Goal: Task Accomplishment & Management: Complete application form

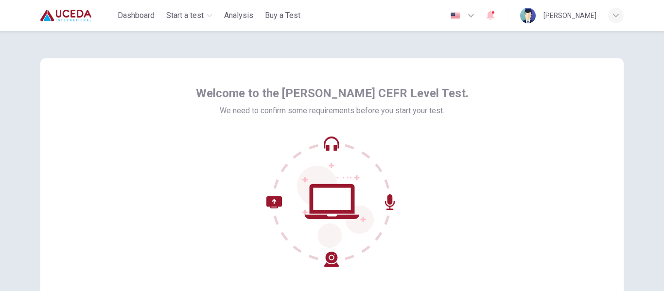
scroll to position [114, 0]
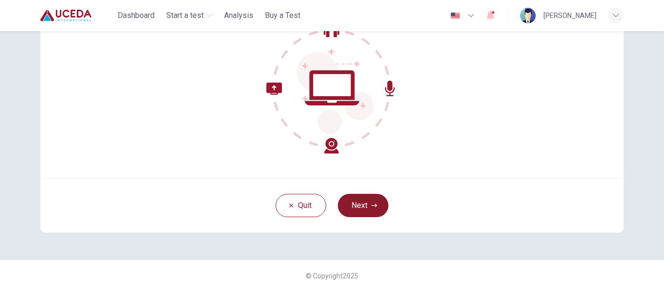
click at [362, 197] on button "Next" at bounding box center [363, 205] width 51 height 23
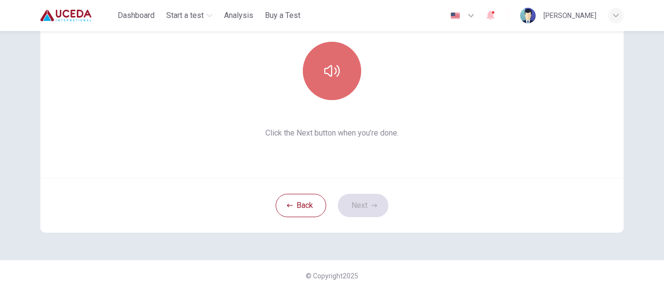
click at [345, 90] on button "button" at bounding box center [332, 71] width 58 height 58
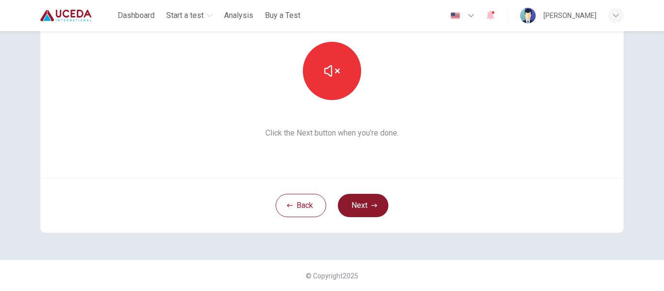
click at [348, 202] on button "Next" at bounding box center [363, 205] width 51 height 23
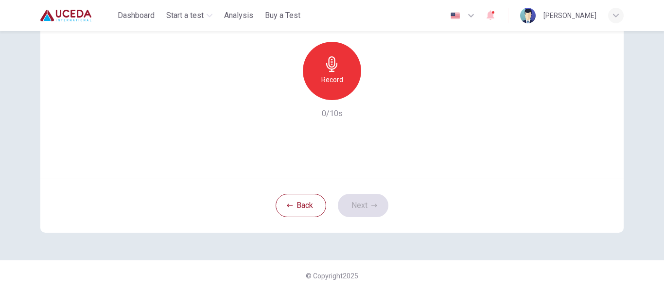
click at [344, 73] on div "Record" at bounding box center [332, 71] width 58 height 58
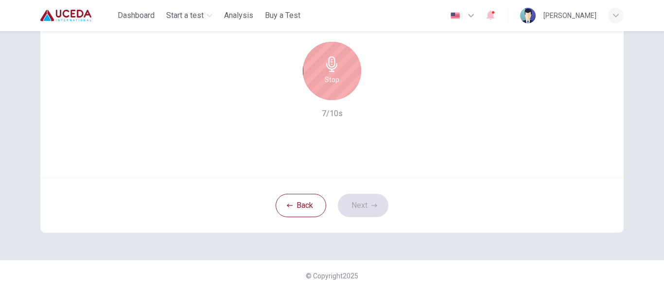
drag, startPoint x: 351, startPoint y: 50, endPoint x: 339, endPoint y: 67, distance: 20.6
click at [339, 67] on div "Stop" at bounding box center [332, 71] width 105 height 58
click at [339, 67] on div "Stop" at bounding box center [332, 71] width 58 height 58
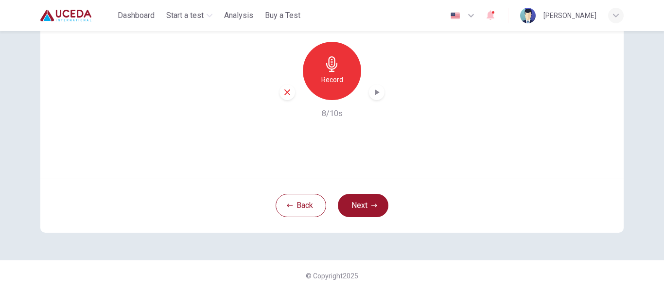
click at [373, 93] on icon "button" at bounding box center [377, 93] width 10 height 10
click at [355, 205] on button "Next" at bounding box center [363, 205] width 51 height 23
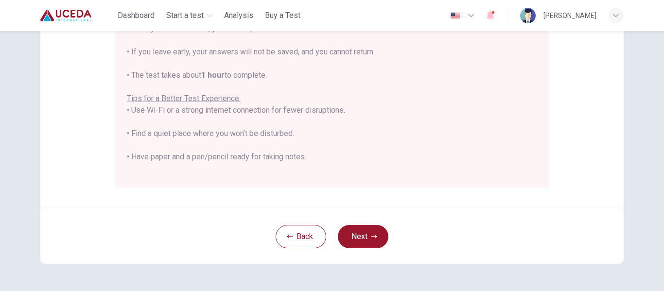
scroll to position [249, 0]
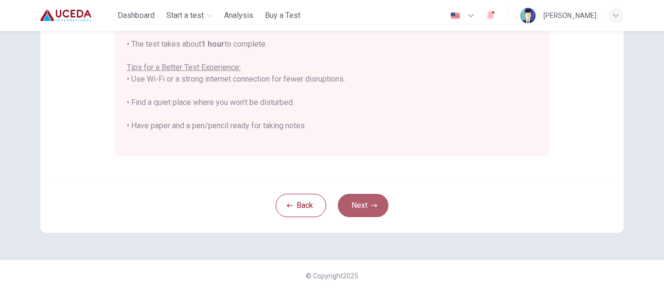
click at [366, 196] on button "Next" at bounding box center [363, 205] width 51 height 23
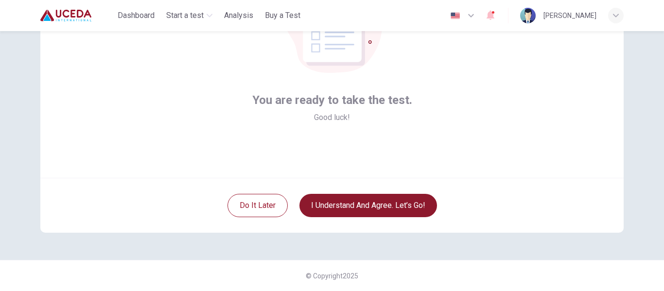
scroll to position [114, 0]
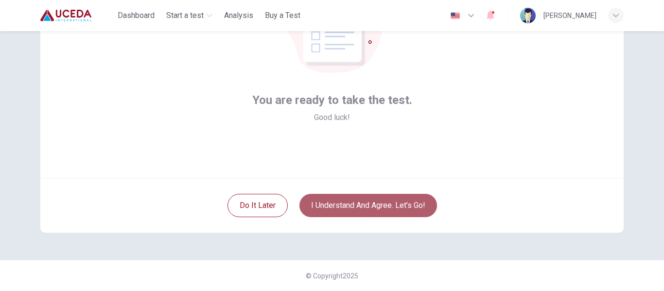
click at [370, 205] on button "I understand and agree. Let’s go!" at bounding box center [369, 205] width 138 height 23
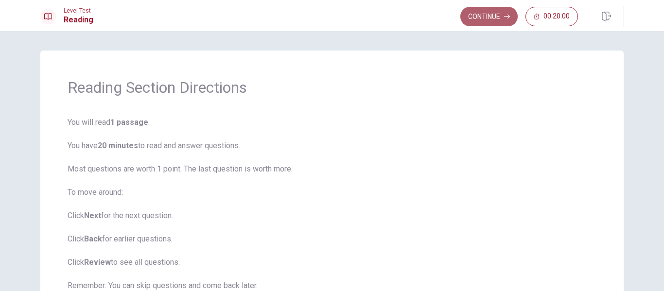
click at [495, 20] on button "Continue" at bounding box center [489, 16] width 57 height 19
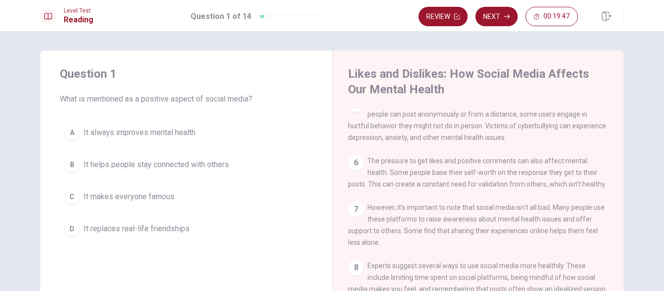
click at [614, 137] on div "1 Social media has become a big part of many people's lives. We use it to conne…" at bounding box center [484, 249] width 273 height 280
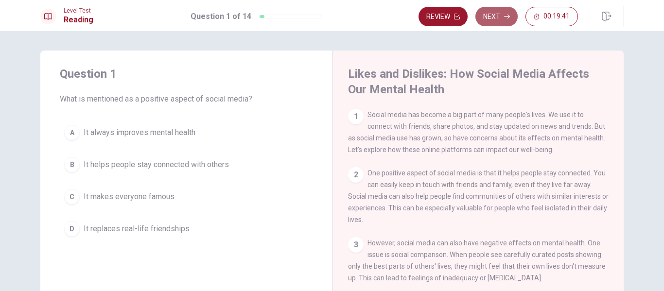
click at [497, 17] on button "Next" at bounding box center [497, 16] width 42 height 19
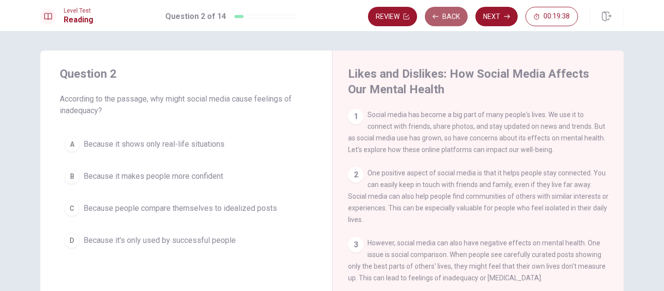
click at [442, 19] on button "Back" at bounding box center [446, 16] width 43 height 19
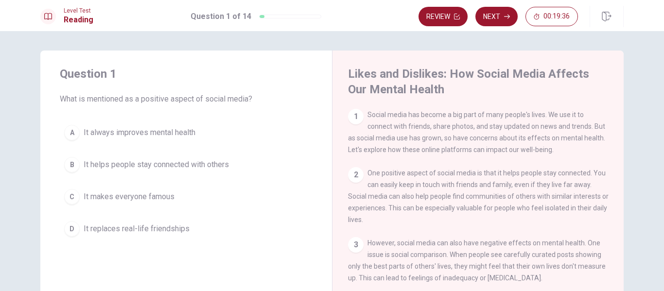
click at [356, 119] on div "1" at bounding box center [356, 117] width 16 height 16
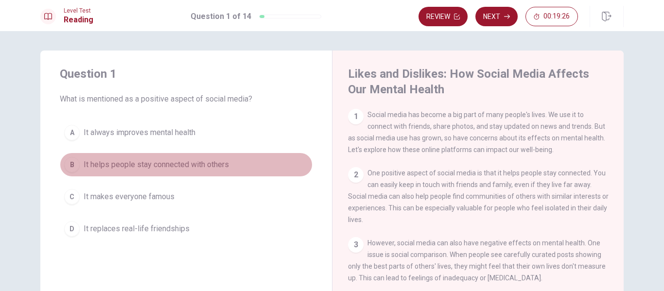
click at [156, 164] on span "It helps people stay connected with others" at bounding box center [156, 165] width 145 height 12
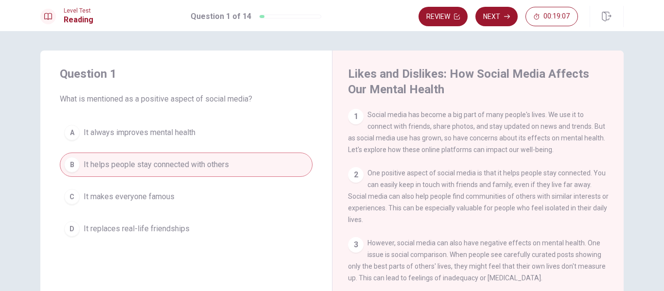
scroll to position [245, 0]
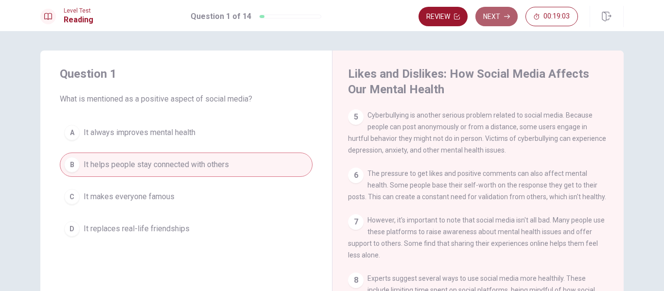
click at [512, 23] on button "Next" at bounding box center [497, 16] width 42 height 19
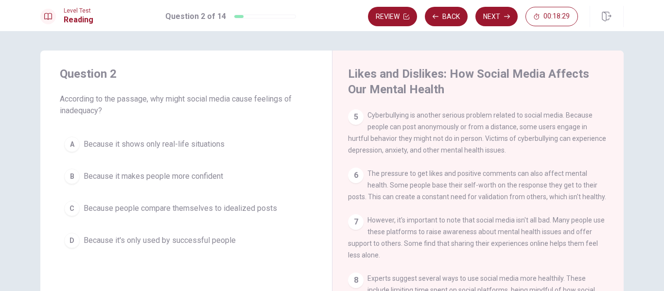
scroll to position [0, 0]
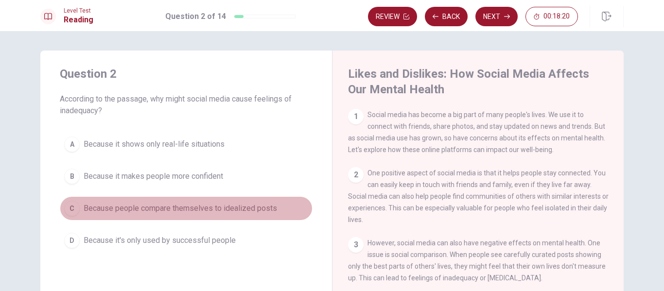
click at [252, 212] on span "Because people compare themselves to idealized posts" at bounding box center [181, 209] width 194 height 12
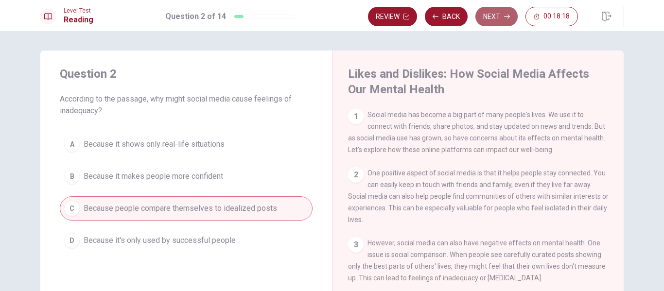
click at [485, 25] on button "Next" at bounding box center [497, 16] width 42 height 19
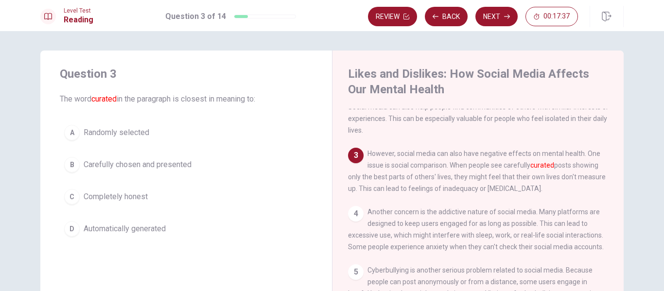
scroll to position [88, 0]
click at [85, 172] on button "B Carefully chosen and presented" at bounding box center [186, 165] width 253 height 24
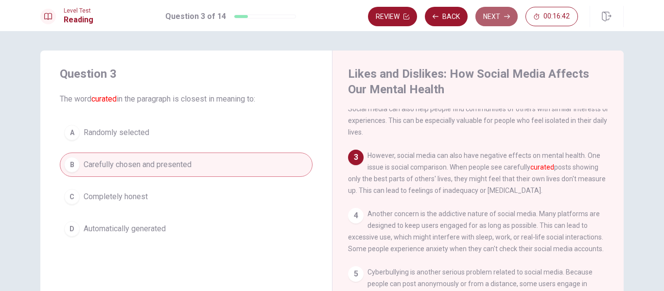
click at [509, 20] on button "Next" at bounding box center [497, 16] width 42 height 19
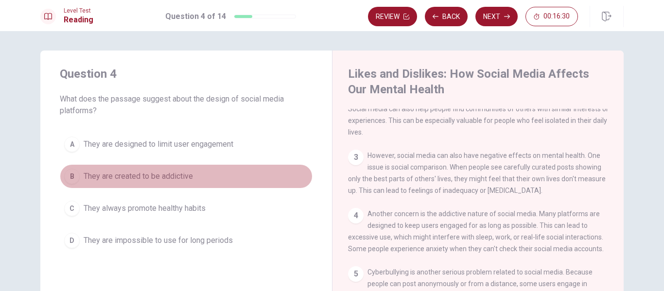
click at [158, 181] on span "They are created to be addictive" at bounding box center [138, 177] width 109 height 12
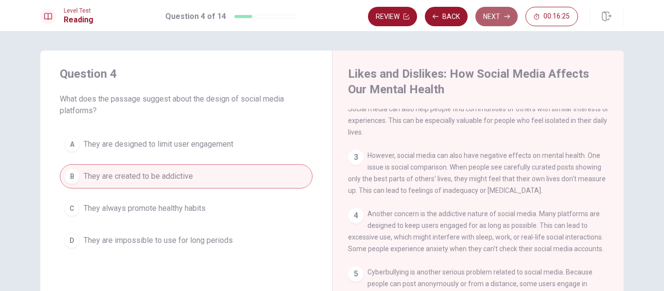
click at [498, 18] on button "Next" at bounding box center [497, 16] width 42 height 19
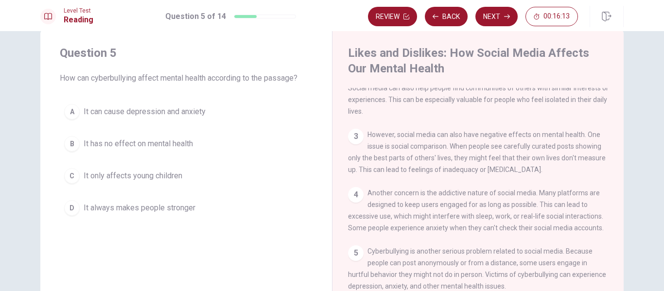
scroll to position [39, 0]
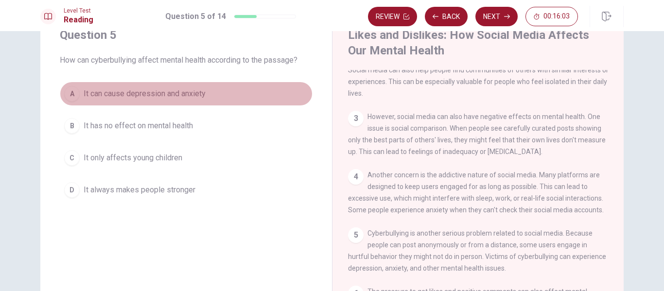
click at [150, 95] on span "It can cause depression and anxiety" at bounding box center [145, 94] width 122 height 12
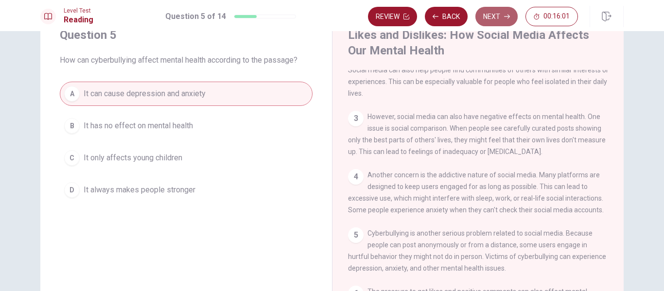
click at [489, 16] on button "Next" at bounding box center [497, 16] width 42 height 19
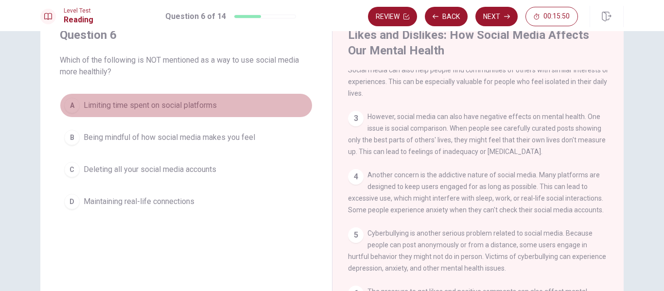
click at [186, 101] on span "Limiting time spent on social platforms" at bounding box center [150, 106] width 133 height 12
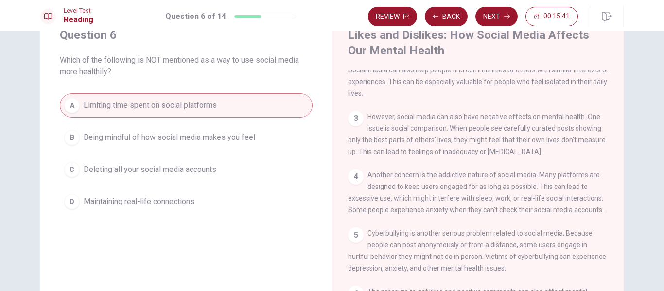
scroll to position [275, 0]
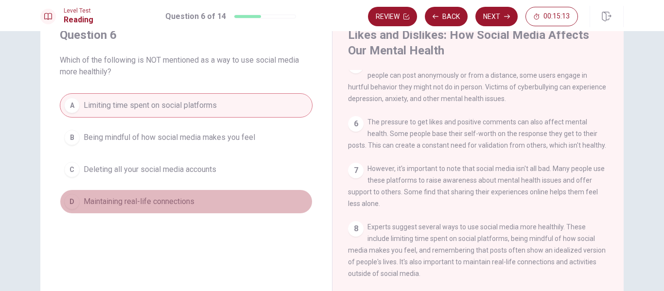
click at [171, 205] on span "Maintaining real-life connections" at bounding box center [139, 202] width 111 height 12
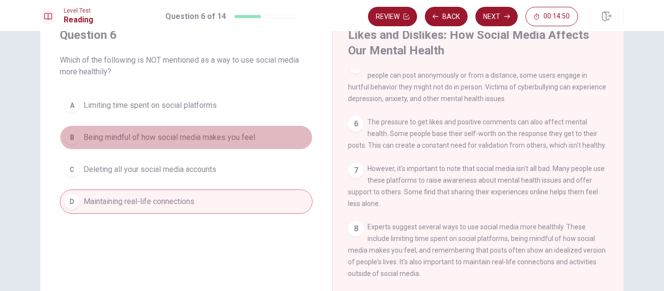
click at [173, 141] on span "Being mindful of how social media makes you feel" at bounding box center [170, 138] width 172 height 12
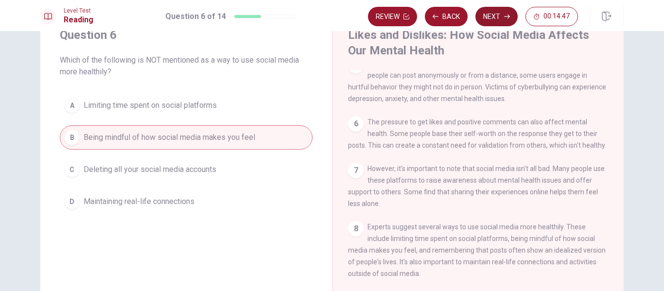
click at [502, 19] on button "Next" at bounding box center [497, 16] width 42 height 19
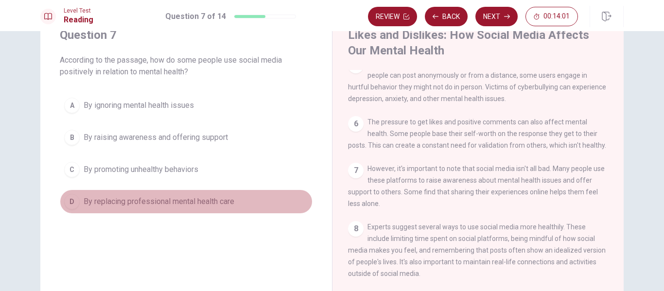
click at [202, 209] on button "D By replacing professional mental health care" at bounding box center [186, 202] width 253 height 24
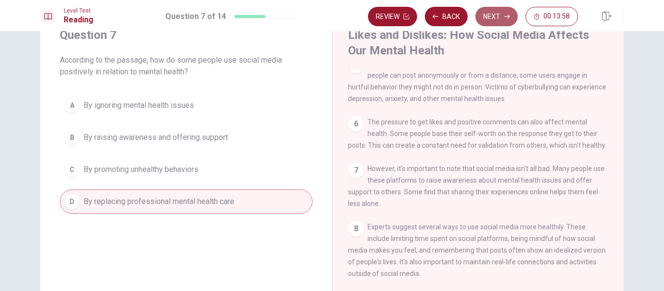
click at [492, 11] on button "Next" at bounding box center [497, 16] width 42 height 19
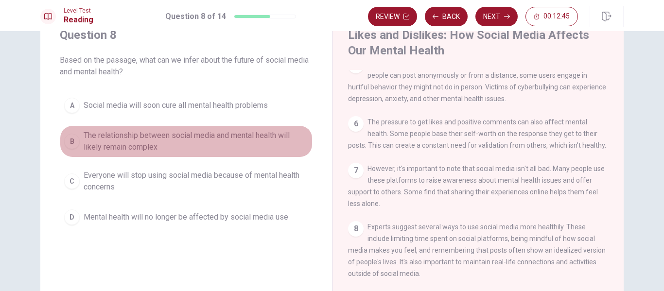
click at [178, 137] on span "The relationship between social media and mental health will likely remain comp…" at bounding box center [196, 141] width 225 height 23
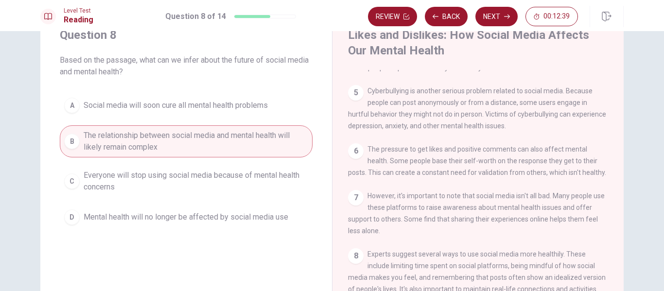
scroll to position [231, 0]
drag, startPoint x: 613, startPoint y: 201, endPoint x: 610, endPoint y: 189, distance: 13.0
click at [610, 189] on div "1 Social media has become a big part of many people's lives. We use it to conne…" at bounding box center [484, 210] width 273 height 280
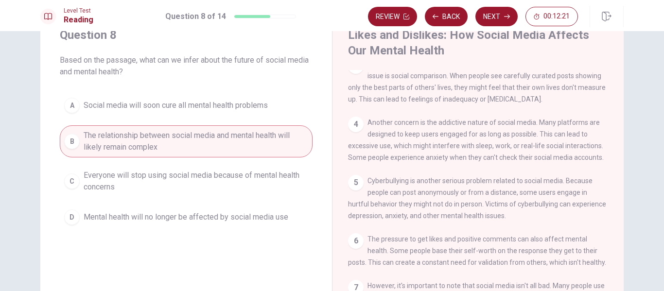
scroll to position [137, 0]
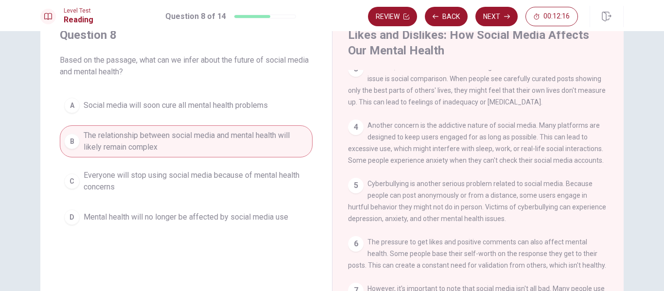
drag, startPoint x: 613, startPoint y: 153, endPoint x: 612, endPoint y: 139, distance: 13.7
click at [612, 140] on div "1 Social media has become a big part of many people's lives. We use it to conne…" at bounding box center [484, 210] width 273 height 280
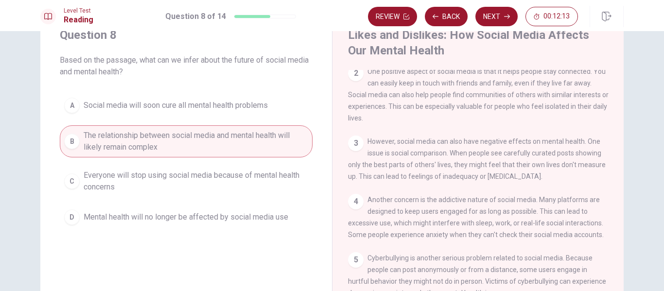
scroll to position [59, 0]
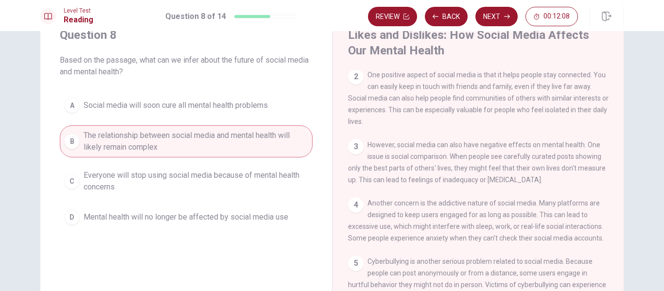
drag, startPoint x: 614, startPoint y: 117, endPoint x: 612, endPoint y: 106, distance: 11.3
click at [612, 106] on div "1 Social media has become a big part of many people's lives. We use it to conne…" at bounding box center [484, 210] width 273 height 280
drag, startPoint x: 613, startPoint y: 108, endPoint x: 612, endPoint y: 92, distance: 15.6
click at [612, 92] on div "1 Social media has become a big part of many people's lives. We use it to conne…" at bounding box center [484, 210] width 273 height 280
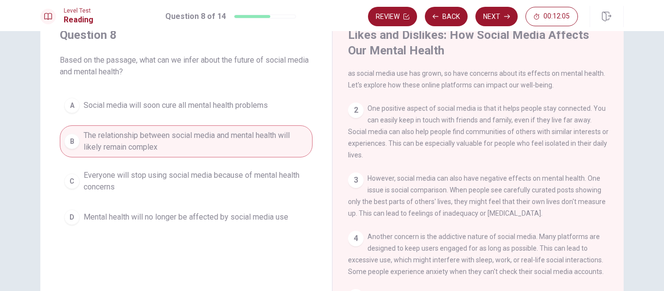
scroll to position [0, 0]
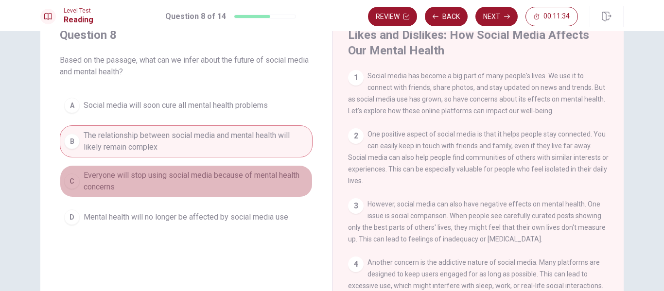
click at [190, 182] on span "Everyone will stop using social media because of mental health concerns" at bounding box center [196, 181] width 225 height 23
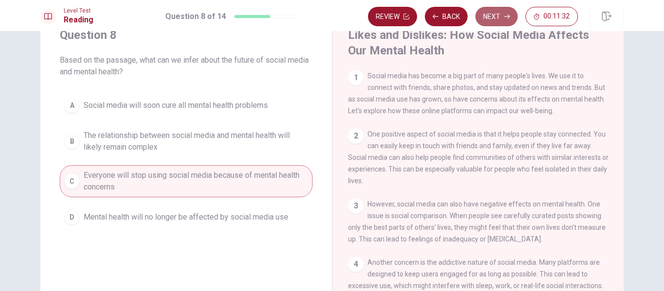
click at [485, 14] on button "Next" at bounding box center [497, 16] width 42 height 19
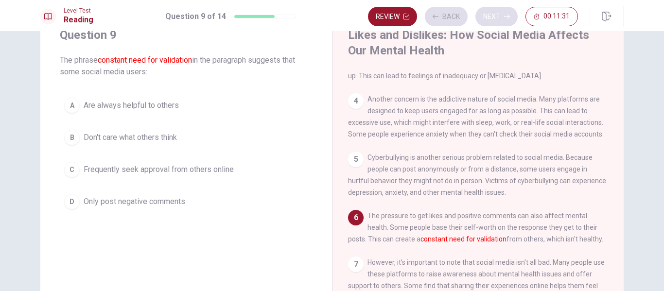
scroll to position [168, 0]
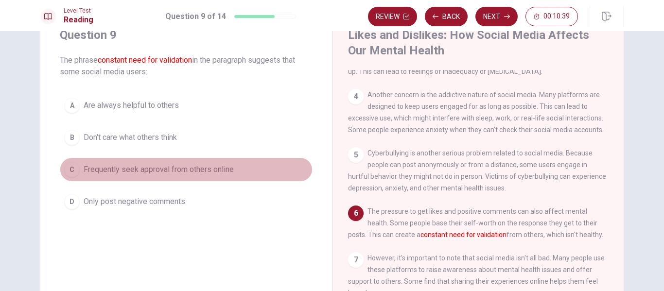
click at [190, 168] on span "Frequently seek approval from others online" at bounding box center [159, 170] width 150 height 12
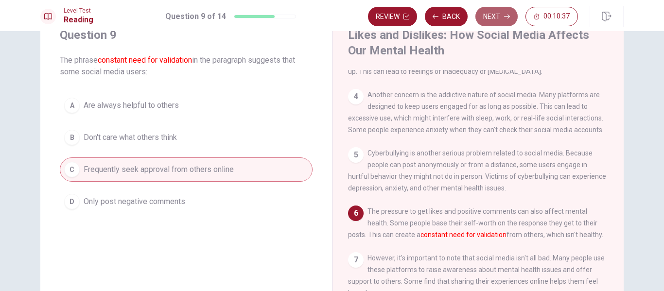
click at [500, 12] on button "Next" at bounding box center [497, 16] width 42 height 19
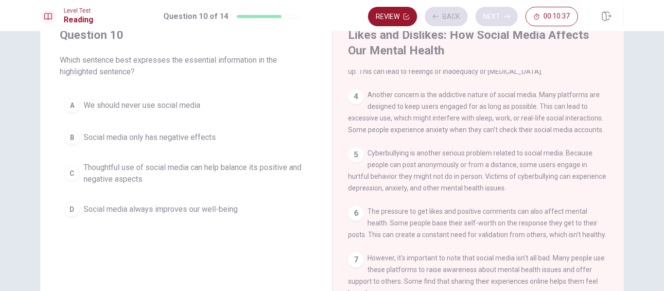
scroll to position [275, 0]
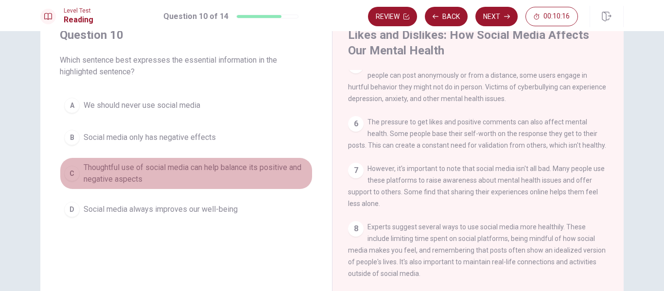
click at [227, 170] on span "Thoughtful use of social media can help balance its positive and negative aspec…" at bounding box center [196, 173] width 225 height 23
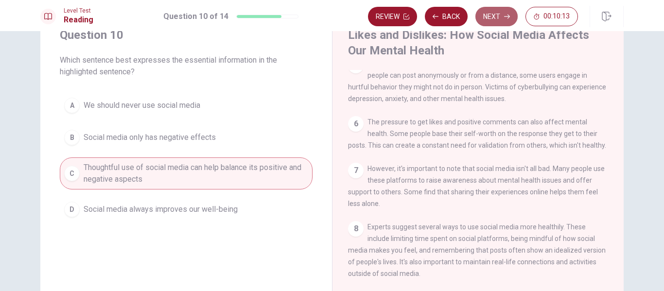
click at [502, 13] on button "Next" at bounding box center [497, 16] width 42 height 19
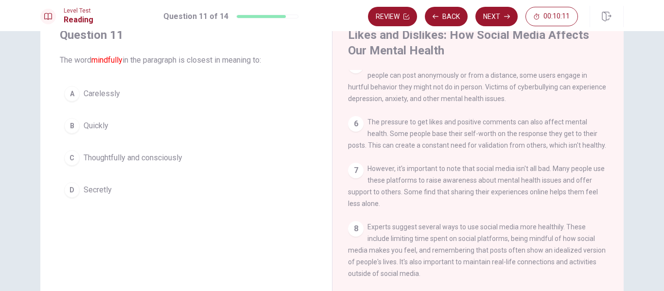
click at [614, 164] on div "1 Social media has become a big part of many people's lives. We use it to conne…" at bounding box center [484, 210] width 273 height 280
click at [615, 164] on div "1 Social media has become a big part of many people's lives. We use it to conne…" at bounding box center [484, 210] width 273 height 280
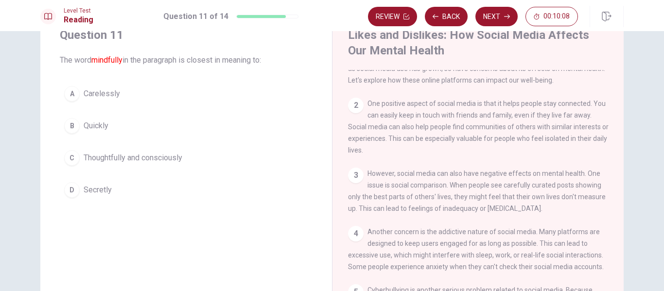
scroll to position [0, 0]
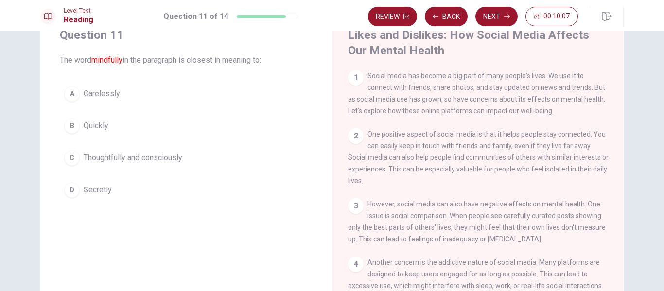
click at [619, 250] on div "Likes and Dislikes: How Social Media Affects Our Mental Health 1 Social media h…" at bounding box center [478, 189] width 292 height 354
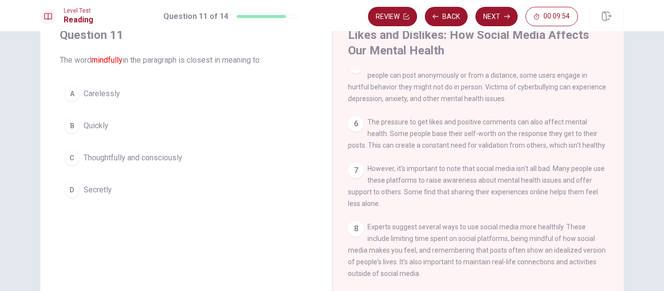
scroll to position [275, 0]
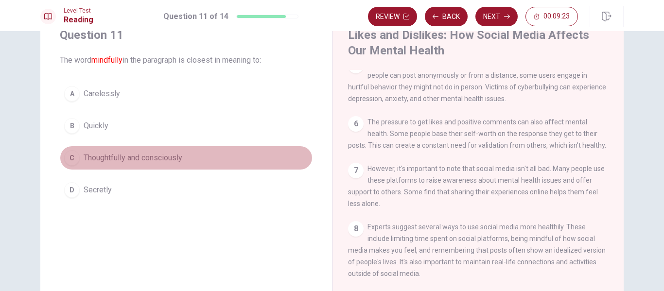
click at [127, 160] on span "Thoughtfully and consciously" at bounding box center [133, 158] width 99 height 12
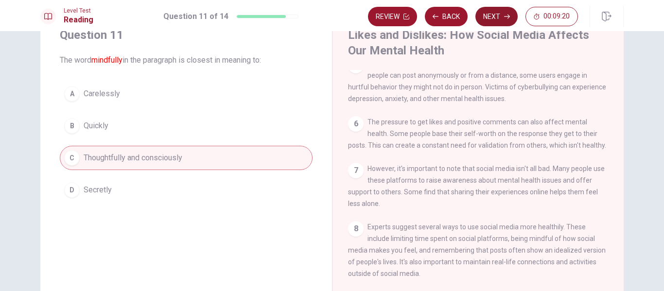
click at [498, 20] on button "Next" at bounding box center [497, 16] width 42 height 19
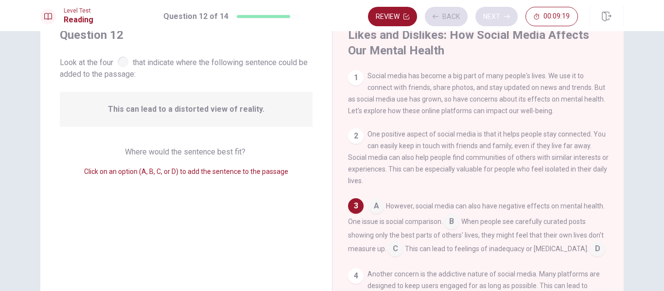
scroll to position [21, 0]
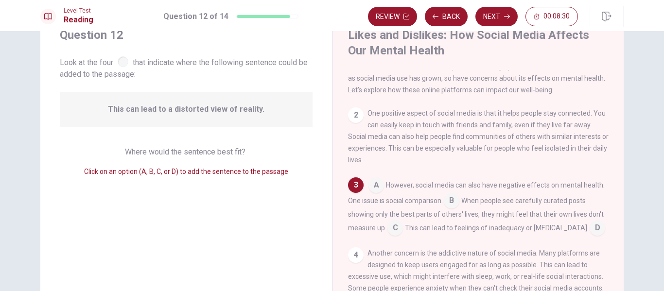
click at [450, 206] on input at bounding box center [452, 202] width 16 height 16
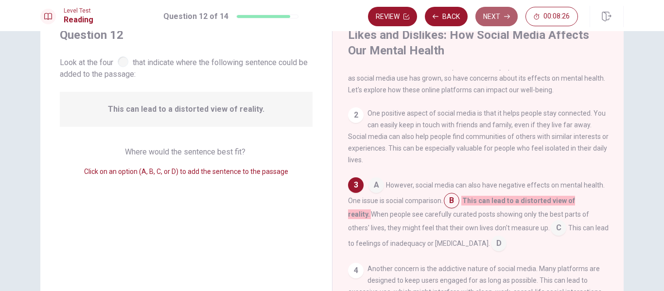
click at [493, 23] on button "Next" at bounding box center [497, 16] width 42 height 19
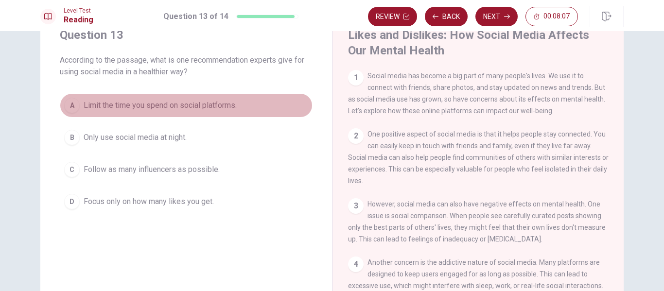
click at [171, 107] on span "Limit the time you spend on social platforms." at bounding box center [160, 106] width 153 height 12
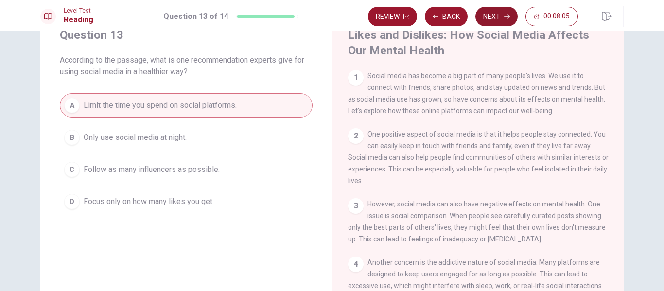
click at [489, 22] on button "Next" at bounding box center [497, 16] width 42 height 19
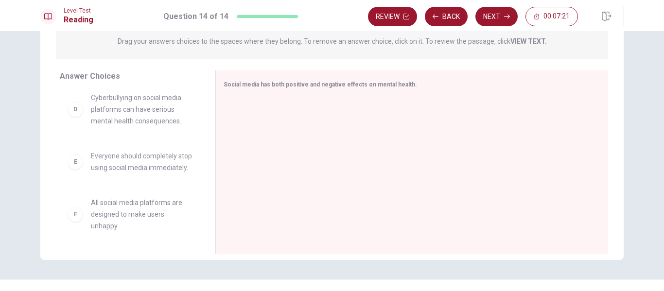
scroll to position [193, 0]
click at [199, 93] on div "A Social media helps people stay connected but can also lead to social comparis…" at bounding box center [134, 165] width 148 height 150
drag, startPoint x: 199, startPoint y: 93, endPoint x: 149, endPoint y: 111, distance: 53.2
click at [149, 111] on div "A Social media helps people stay connected but can also lead to social comparis…" at bounding box center [134, 165] width 148 height 150
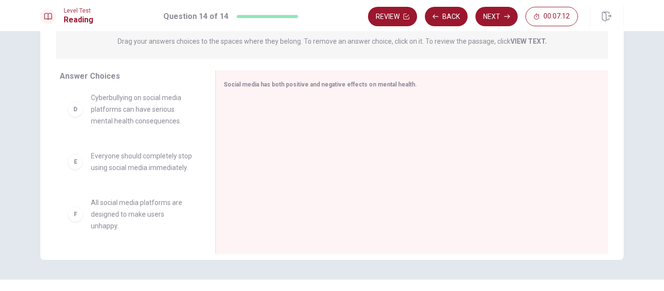
click at [149, 111] on span "Cyberbullying on social media platforms can have serious mental health conseque…" at bounding box center [141, 109] width 101 height 35
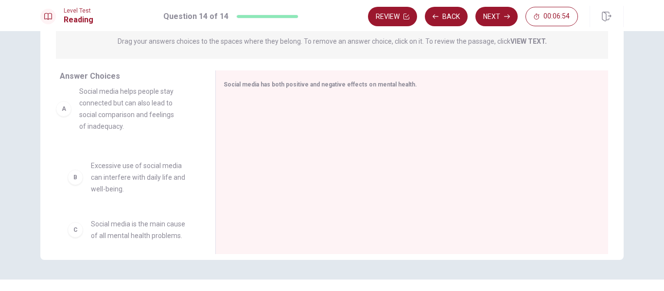
drag, startPoint x: 157, startPoint y: 122, endPoint x: 146, endPoint y: 108, distance: 17.6
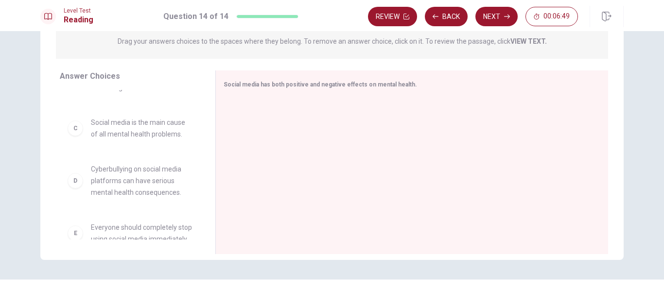
scroll to position [113, 0]
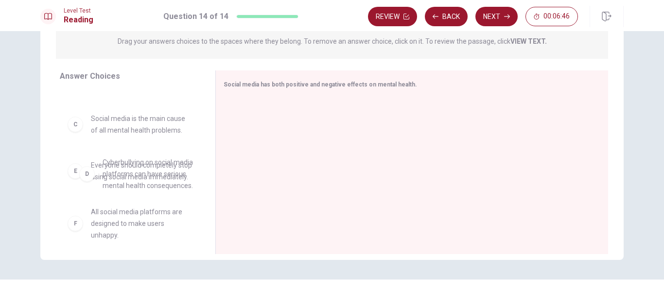
drag, startPoint x: 153, startPoint y: 183, endPoint x: 168, endPoint y: 178, distance: 15.8
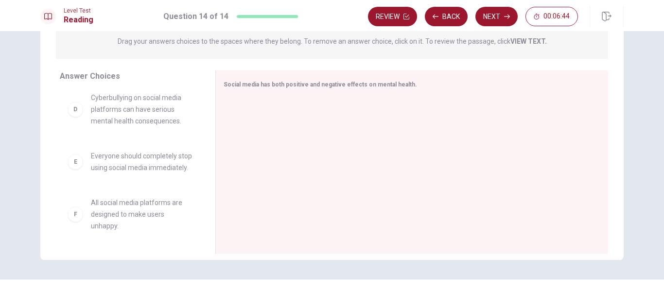
scroll to position [193, 0]
click at [135, 158] on span "Everyone should completely stop using social media immediately." at bounding box center [141, 161] width 101 height 23
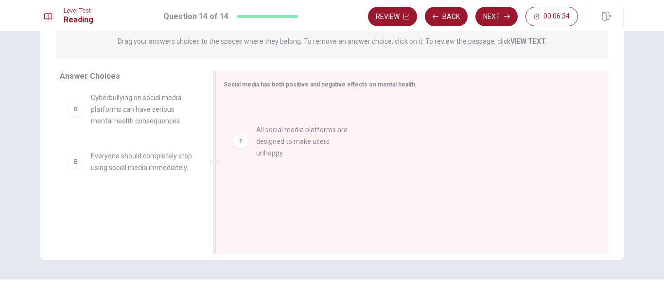
drag, startPoint x: 122, startPoint y: 217, endPoint x: 292, endPoint y: 138, distance: 187.6
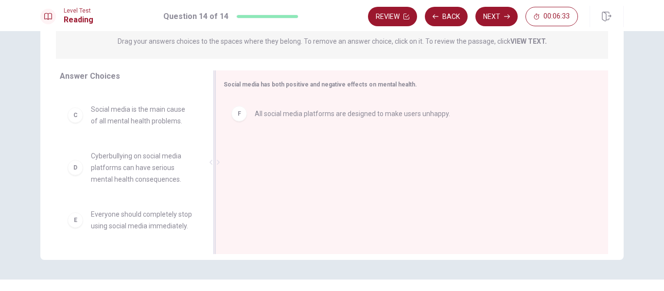
scroll to position [134, 0]
drag, startPoint x: 266, startPoint y: 113, endPoint x: 86, endPoint y: 215, distance: 207.3
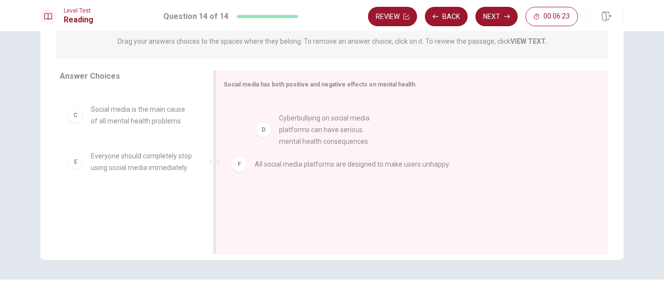
drag, startPoint x: 117, startPoint y: 166, endPoint x: 311, endPoint y: 139, distance: 196.0
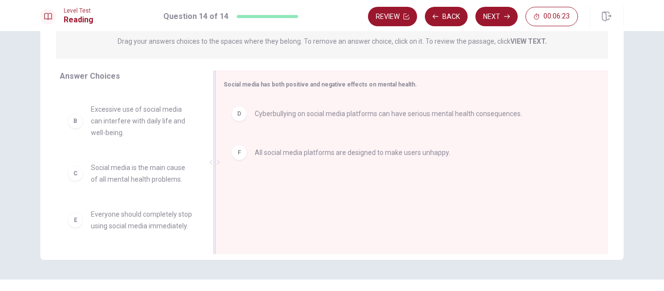
scroll to position [76, 0]
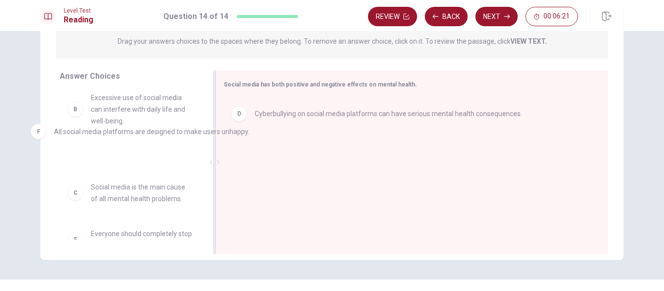
drag, startPoint x: 272, startPoint y: 159, endPoint x: 72, endPoint y: 137, distance: 201.0
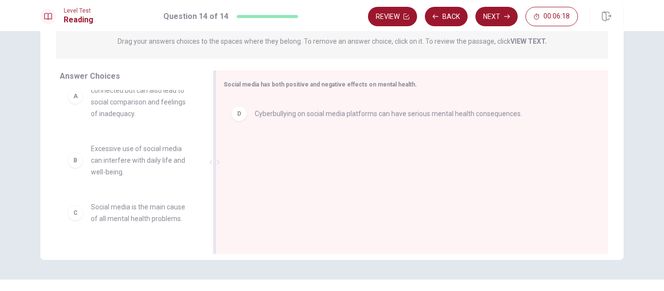
scroll to position [19, 0]
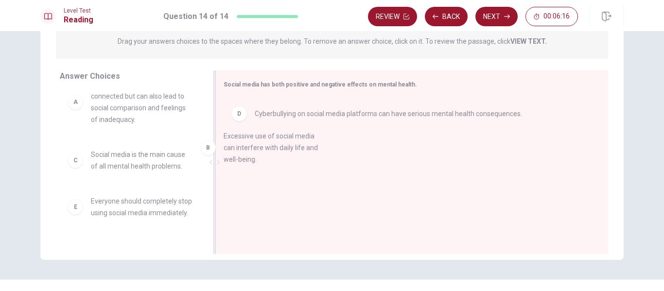
drag, startPoint x: 140, startPoint y: 157, endPoint x: 283, endPoint y: 138, distance: 144.3
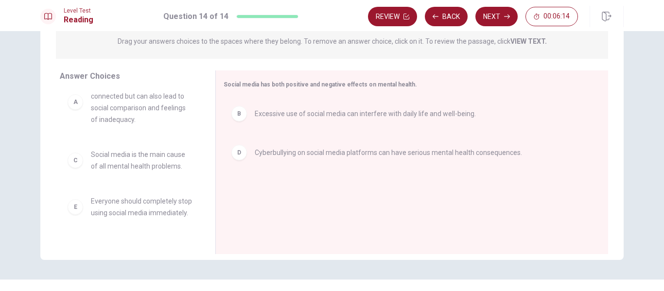
scroll to position [0, 0]
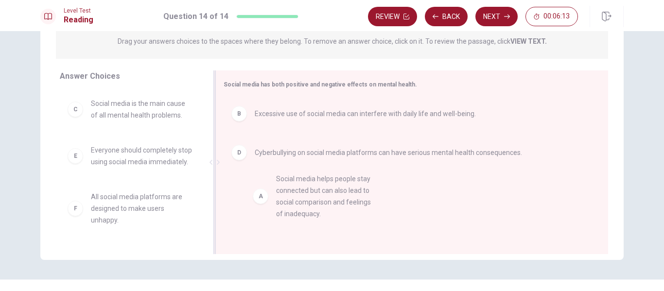
drag, startPoint x: 152, startPoint y: 107, endPoint x: 341, endPoint y: 185, distance: 204.6
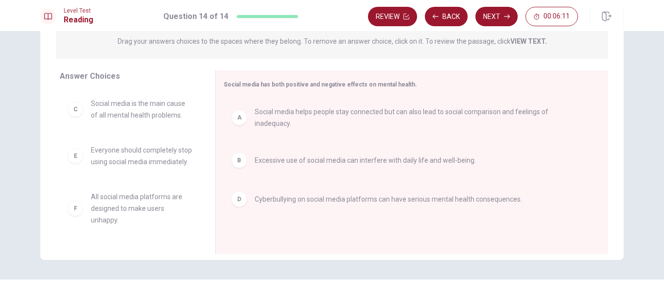
scroll to position [6, 0]
click at [481, 22] on button "Next" at bounding box center [497, 16] width 42 height 19
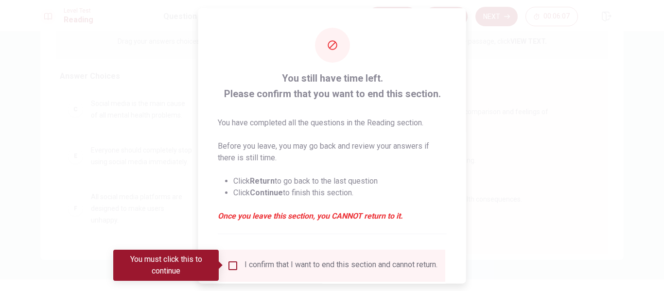
click at [235, 265] on input "You must click this to continue" at bounding box center [233, 266] width 12 height 12
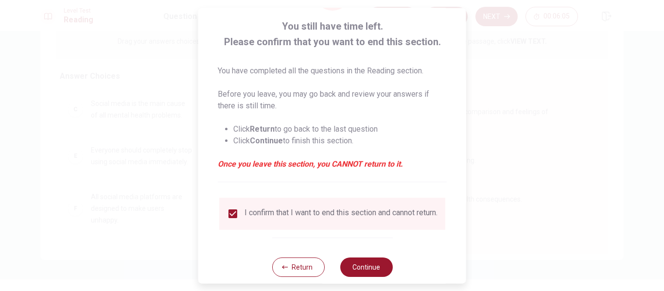
scroll to position [71, 0]
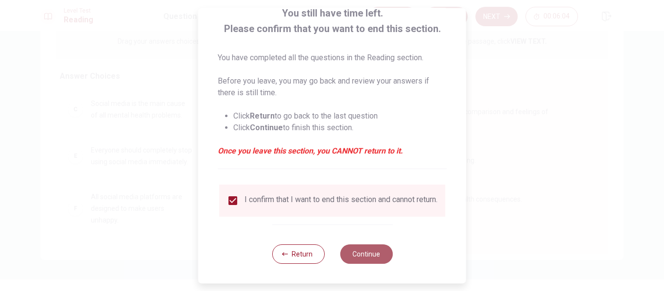
click at [375, 253] on button "Continue" at bounding box center [366, 254] width 53 height 19
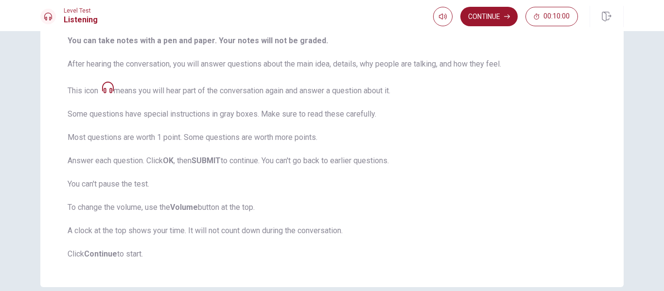
click at [104, 85] on icon at bounding box center [108, 88] width 12 height 12
click at [108, 91] on icon at bounding box center [108, 88] width 12 height 12
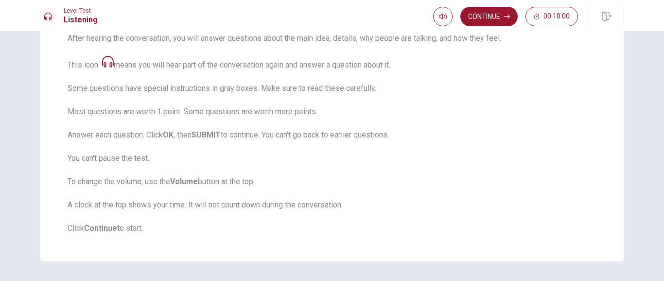
scroll to position [175, 0]
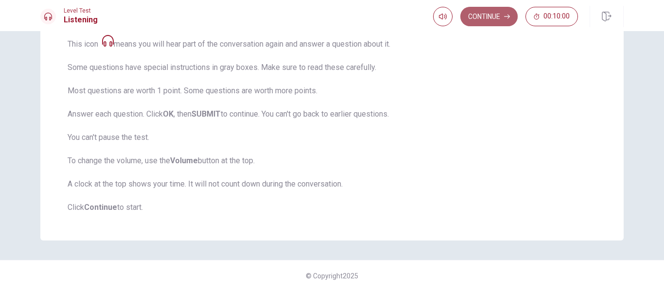
click at [488, 17] on button "Continue" at bounding box center [489, 16] width 57 height 19
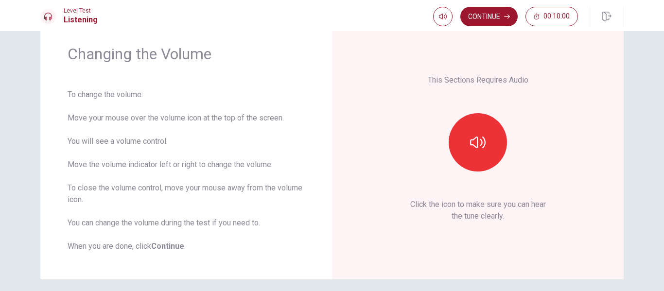
scroll to position [14, 0]
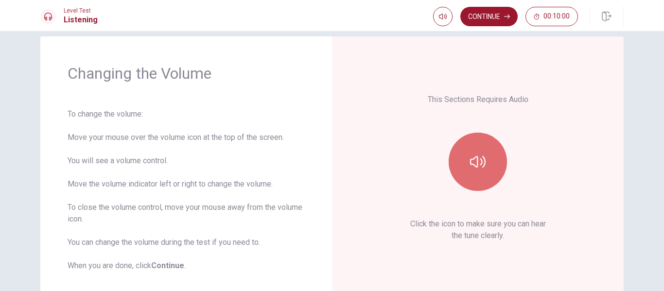
click at [486, 173] on button "button" at bounding box center [478, 162] width 58 height 58
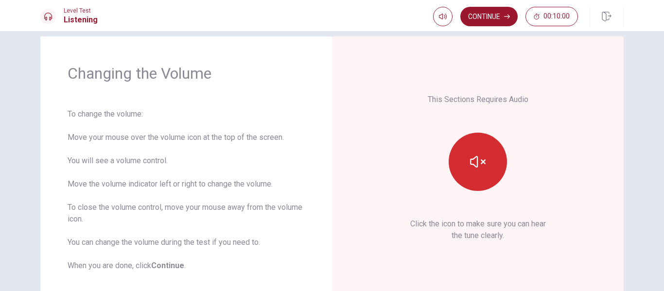
click at [486, 173] on button "button" at bounding box center [478, 162] width 58 height 58
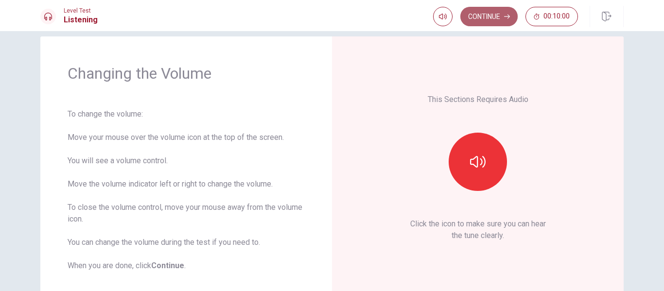
click at [503, 17] on button "Continue" at bounding box center [489, 16] width 57 height 19
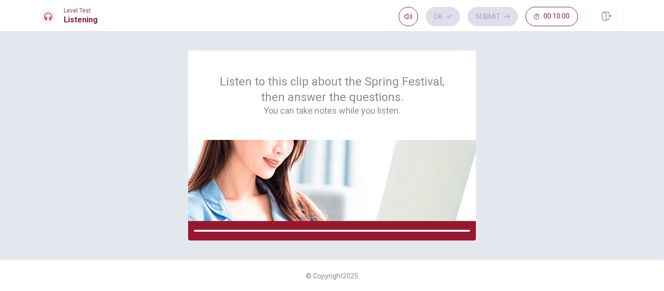
scroll to position [0, 0]
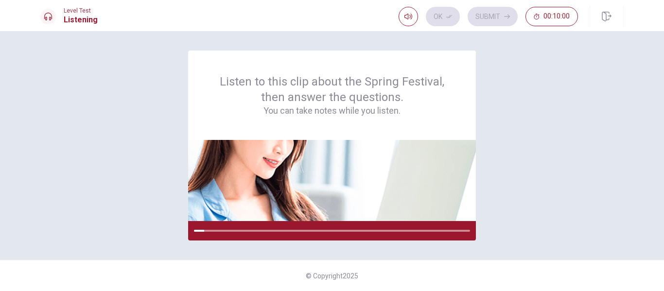
click at [496, 129] on div "Listen to this clip about the Spring Festival, then answer the questions. You c…" at bounding box center [332, 146] width 584 height 190
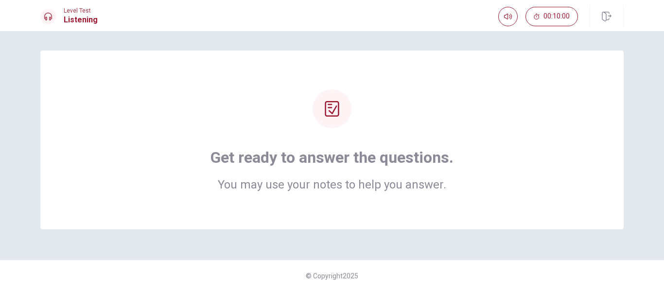
click at [380, 186] on h2 "You may use your notes to help you answer." at bounding box center [332, 185] width 243 height 12
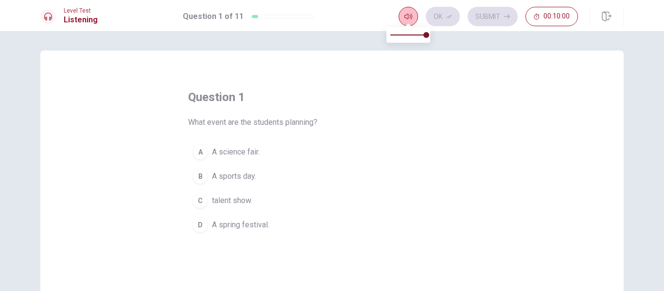
click at [509, 23] on body "This site uses cookies, as explained in our Privacy Policy . If you agree to th…" at bounding box center [332, 145] width 664 height 291
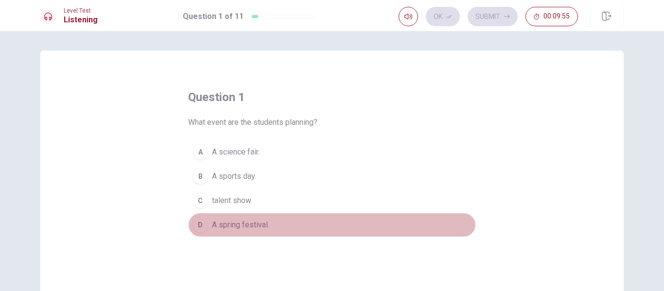
click at [246, 225] on span "A spring festival." at bounding box center [240, 225] width 57 height 12
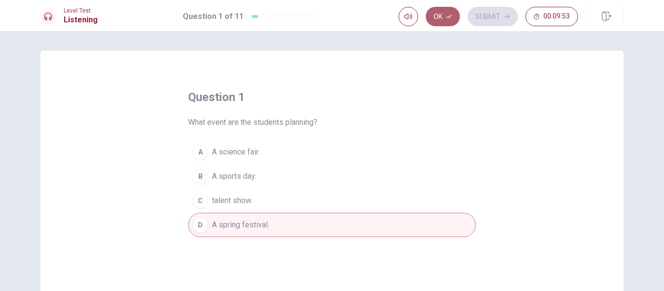
click at [448, 19] on icon "button" at bounding box center [449, 17] width 6 height 6
click at [498, 14] on button "Submit" at bounding box center [493, 16] width 50 height 19
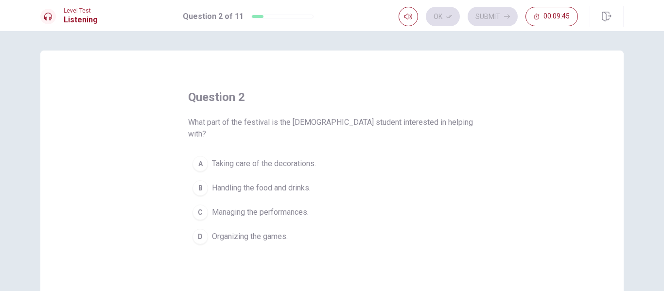
click at [281, 160] on button "A Taking care of the decorations." at bounding box center [332, 164] width 288 height 24
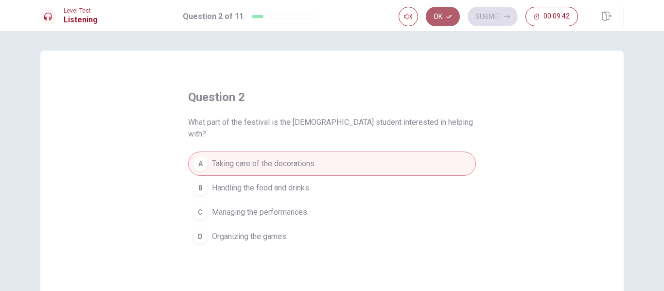
click at [452, 16] on icon "button" at bounding box center [449, 16] width 6 height 3
click at [482, 23] on button "Submit" at bounding box center [493, 16] width 50 height 19
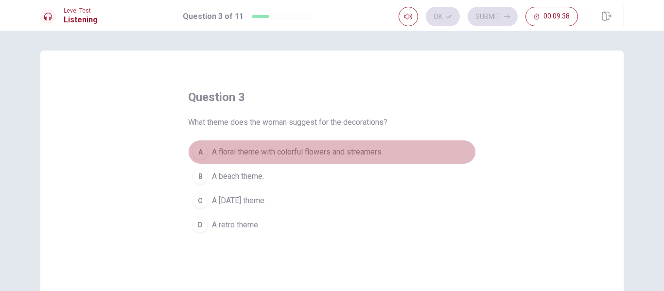
click at [339, 151] on span "A floral theme with colorful flowers and streamers." at bounding box center [297, 152] width 171 height 12
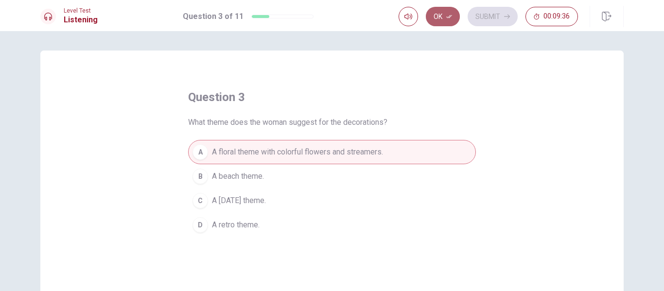
click at [448, 16] on icon "button" at bounding box center [449, 17] width 6 height 6
click at [485, 14] on button "Submit" at bounding box center [493, 16] width 50 height 19
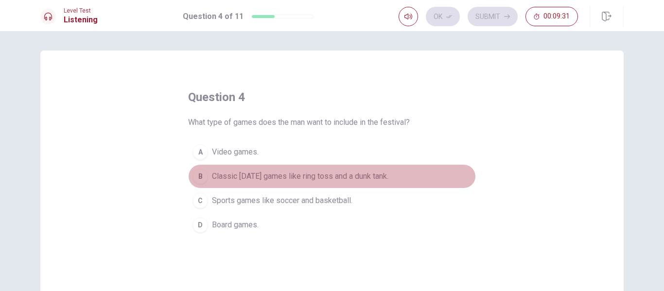
click at [294, 172] on span "Classic [DATE] games like ring toss and a dunk tank." at bounding box center [300, 177] width 177 height 12
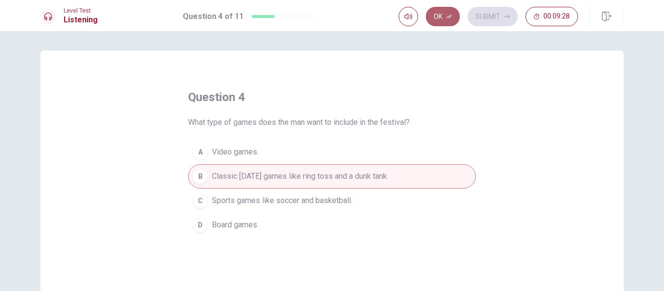
click at [450, 20] on button "Ok" at bounding box center [443, 16] width 34 height 19
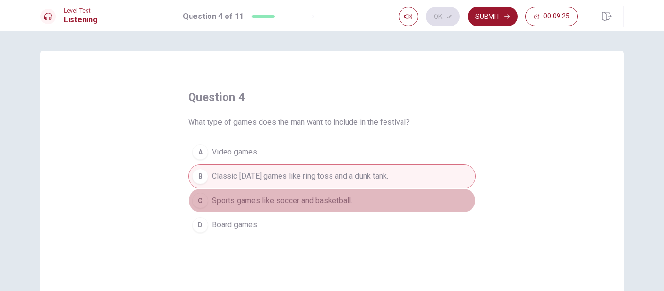
click at [325, 192] on button "C Sports games like soccer and basketball." at bounding box center [332, 201] width 288 height 24
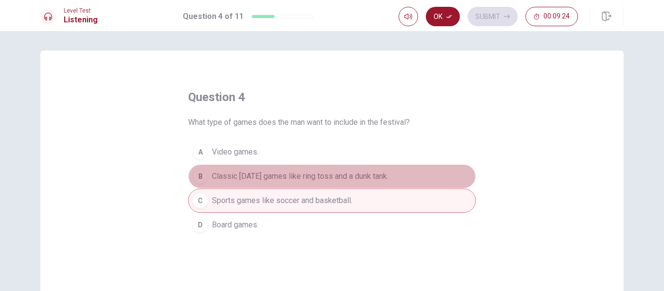
click at [329, 187] on button "B Classic [DATE] games like ring toss and a dunk tank." at bounding box center [332, 176] width 288 height 24
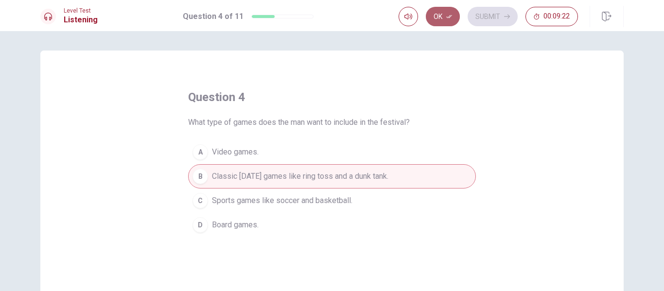
click at [439, 13] on button "Ok" at bounding box center [443, 16] width 34 height 19
click at [488, 23] on button "Submit" at bounding box center [493, 16] width 50 height 19
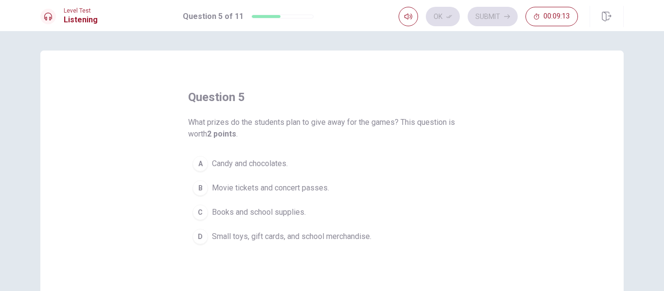
click at [346, 231] on span "Small toys, gift cards, and school merchandise." at bounding box center [292, 237] width 160 height 12
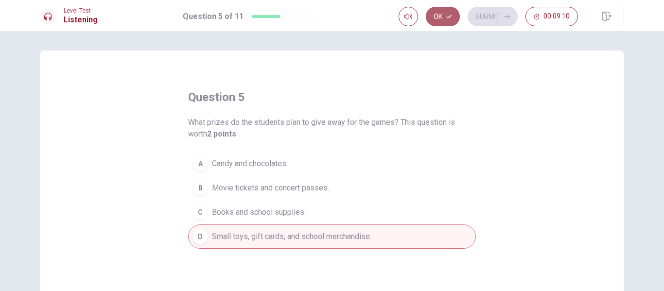
click at [450, 24] on button "Ok" at bounding box center [443, 16] width 34 height 19
click at [500, 16] on button "Submit" at bounding box center [493, 16] width 50 height 19
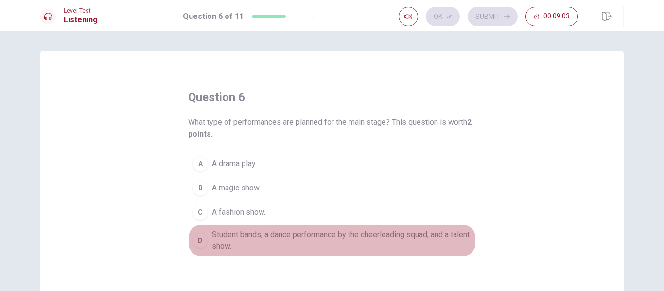
click at [242, 242] on span "Student bands, a dance performance by the cheerleading squad, and a talent show." at bounding box center [342, 240] width 260 height 23
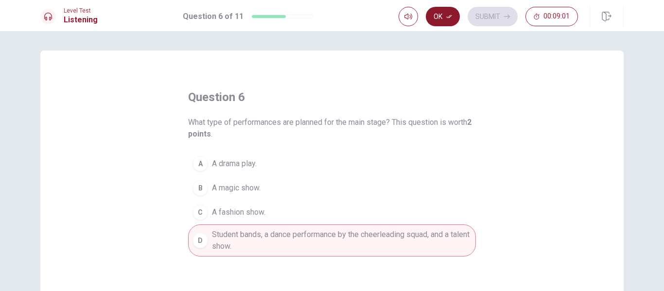
drag, startPoint x: 459, startPoint y: 24, endPoint x: 450, endPoint y: 18, distance: 10.3
click at [450, 18] on div "Ok Submit 00:09:01" at bounding box center [488, 16] width 179 height 19
click at [450, 18] on icon "button" at bounding box center [449, 17] width 6 height 6
click at [488, 14] on button "Submit" at bounding box center [493, 16] width 50 height 19
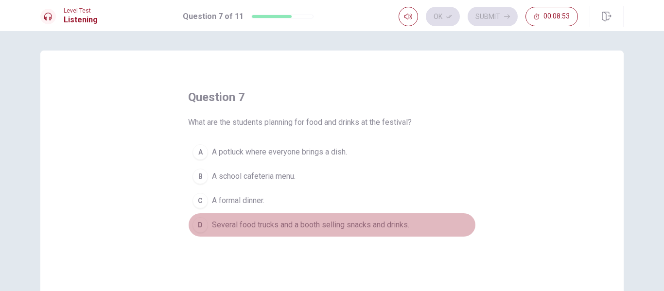
click at [257, 227] on span "Several food trucks and a booth selling snacks and drinks." at bounding box center [310, 225] width 197 height 12
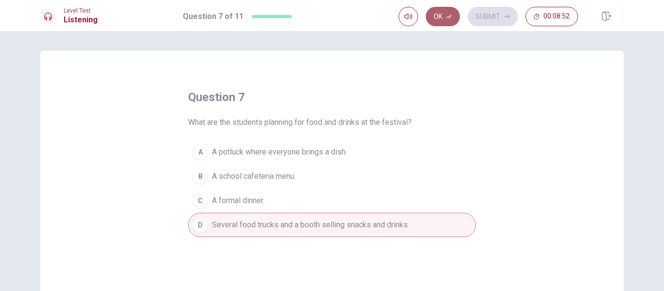
click at [446, 24] on button "Ok" at bounding box center [443, 16] width 34 height 19
click at [491, 21] on button "Submit" at bounding box center [493, 16] width 50 height 19
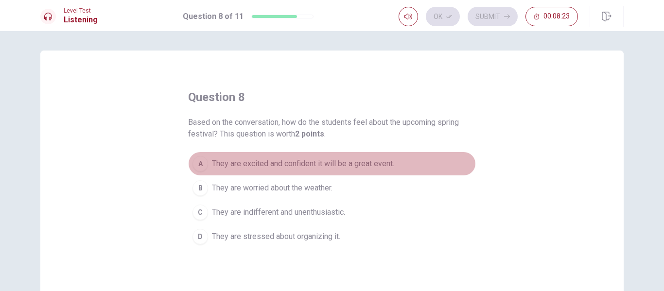
click at [335, 168] on span "They are excited and confident it will be a great event." at bounding box center [303, 164] width 182 height 12
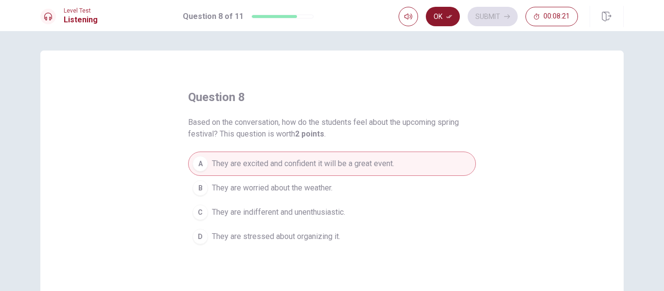
click at [440, 23] on button "Ok" at bounding box center [443, 16] width 34 height 19
click at [491, 14] on button "Submit" at bounding box center [493, 16] width 50 height 19
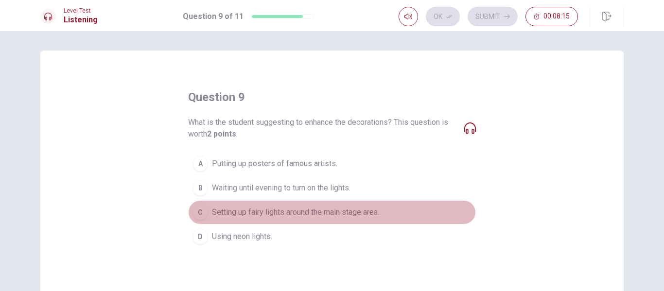
click at [323, 213] on span "Setting up fairy lights around the main stage area." at bounding box center [295, 213] width 167 height 12
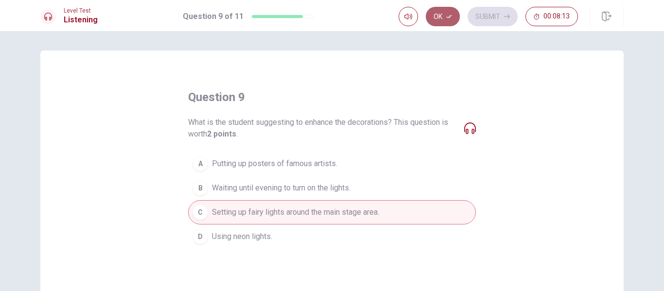
click at [455, 20] on button "Ok" at bounding box center [443, 16] width 34 height 19
click at [478, 17] on button "Submit" at bounding box center [493, 16] width 50 height 19
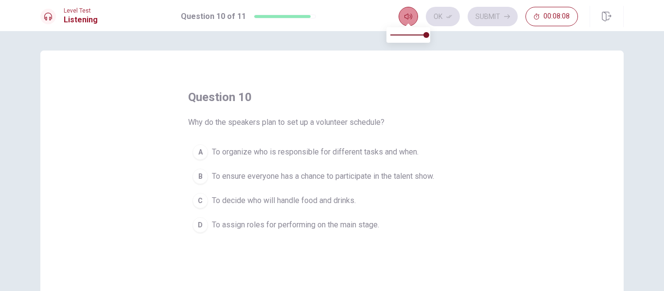
click at [399, 19] on button "button" at bounding box center [408, 16] width 19 height 19
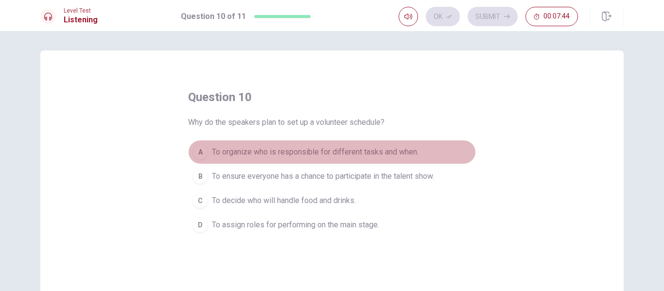
click at [366, 150] on span "To organize who is responsible for different tasks and when." at bounding box center [315, 152] width 207 height 12
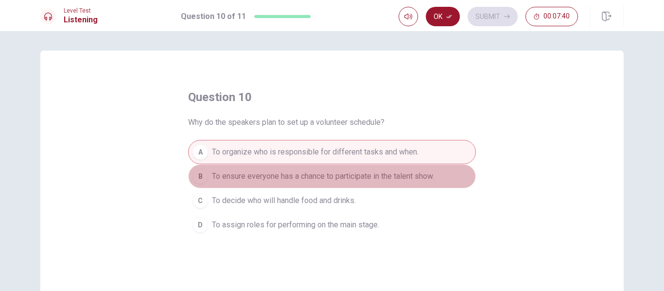
click at [358, 173] on span "To ensure everyone has a chance to participate in the talent show." at bounding box center [323, 177] width 222 height 12
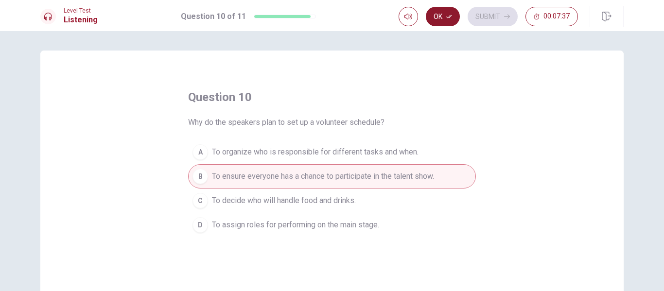
click at [451, 23] on button "Ok" at bounding box center [443, 16] width 34 height 19
click at [490, 16] on button "Submit" at bounding box center [493, 16] width 50 height 19
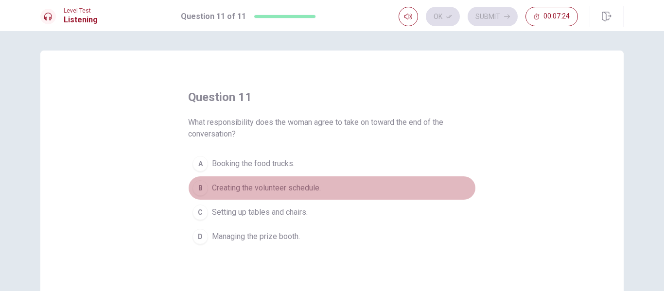
click at [290, 186] on span "Creating the volunteer schedule." at bounding box center [266, 188] width 109 height 12
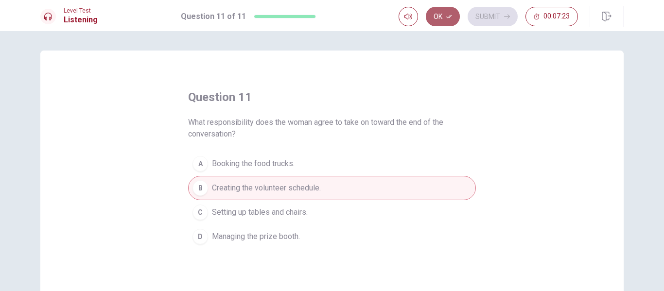
click at [445, 18] on button "Ok" at bounding box center [443, 16] width 34 height 19
click at [495, 15] on button "Submit" at bounding box center [493, 16] width 50 height 19
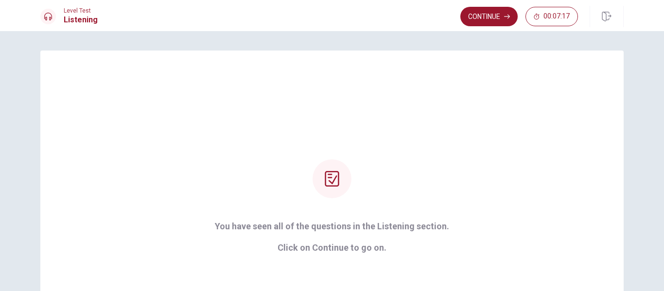
drag, startPoint x: 653, startPoint y: 241, endPoint x: 664, endPoint y: 246, distance: 12.2
click at [664, 246] on div "You have seen all of the questions in the Listening section. Click on Continue …" at bounding box center [332, 161] width 664 height 260
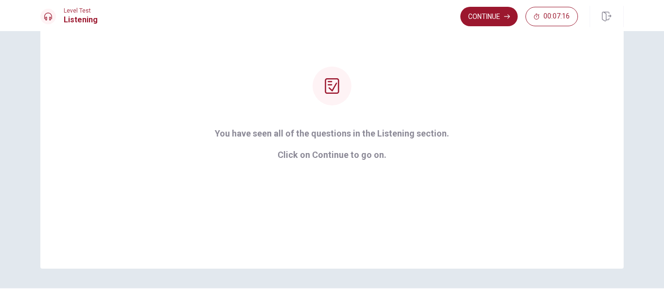
scroll to position [121, 0]
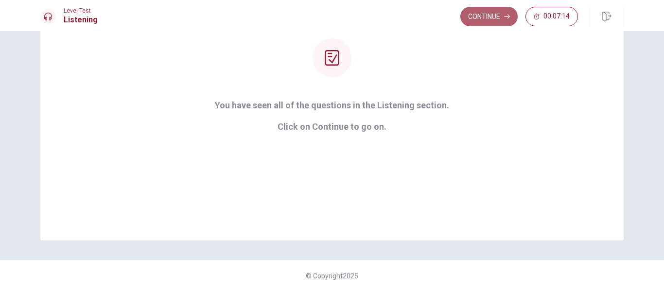
click at [497, 20] on button "Continue" at bounding box center [489, 16] width 57 height 19
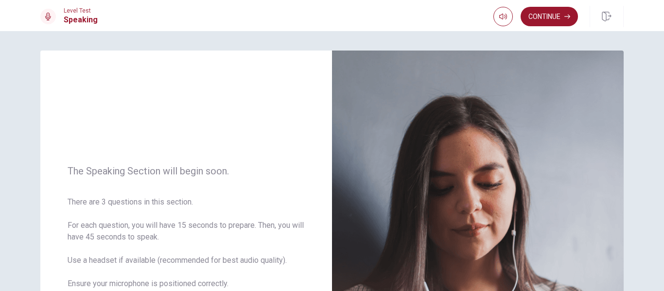
scroll to position [228, 0]
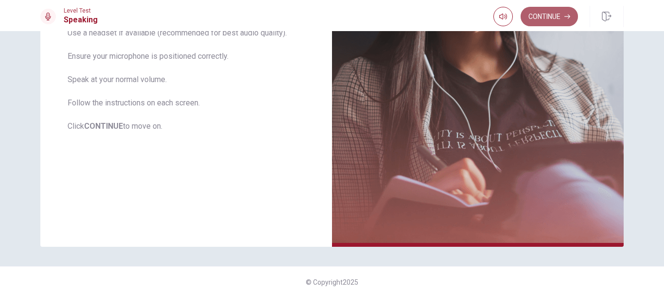
click at [551, 13] on button "Continue" at bounding box center [549, 16] width 57 height 19
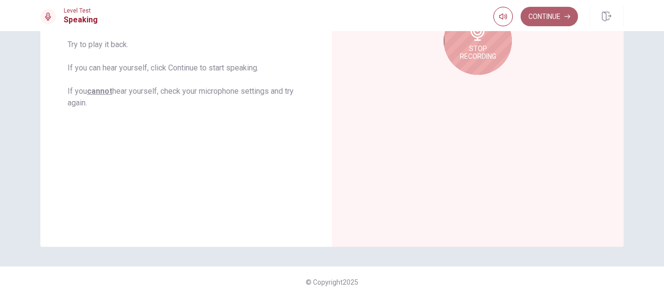
click at [545, 18] on button "Continue" at bounding box center [549, 16] width 57 height 19
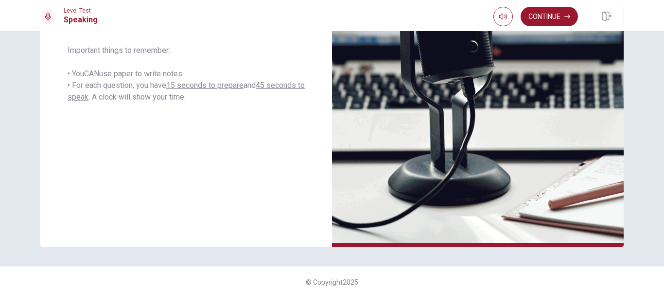
scroll to position [208, 0]
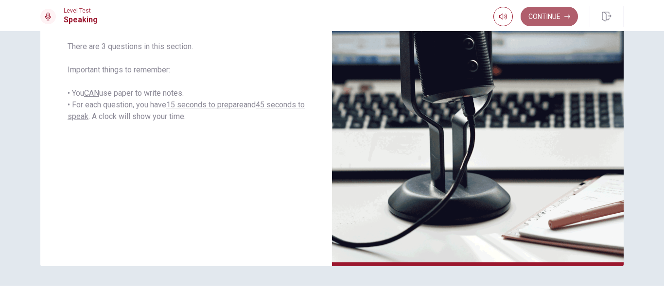
click at [568, 26] on button "Continue" at bounding box center [549, 16] width 57 height 19
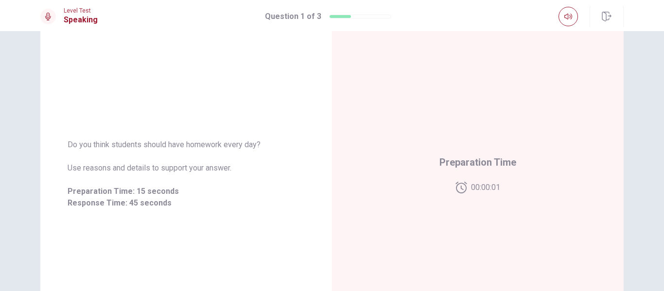
scroll to position [78, 0]
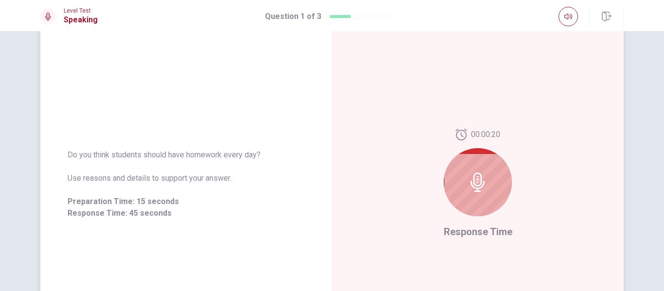
click at [469, 178] on icon at bounding box center [477, 182] width 19 height 19
click at [475, 181] on icon at bounding box center [477, 182] width 19 height 19
click at [477, 197] on div at bounding box center [478, 182] width 68 height 68
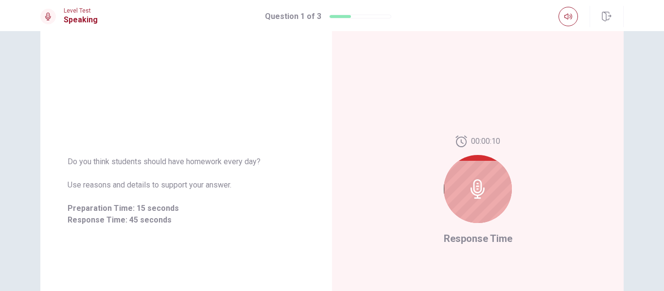
scroll to position [59, 0]
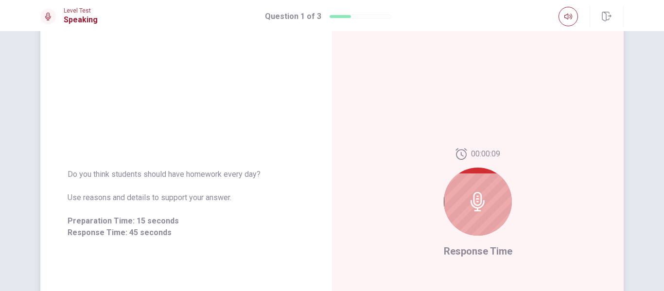
click at [494, 186] on div at bounding box center [478, 202] width 68 height 68
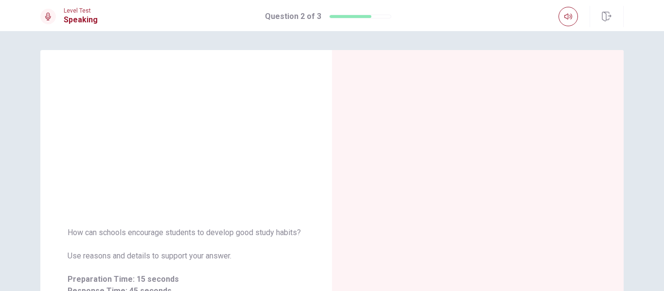
scroll to position [0, 0]
click at [650, 248] on div "How can schools encourage students to develop good study habits? Use reasons an…" at bounding box center [332, 161] width 664 height 260
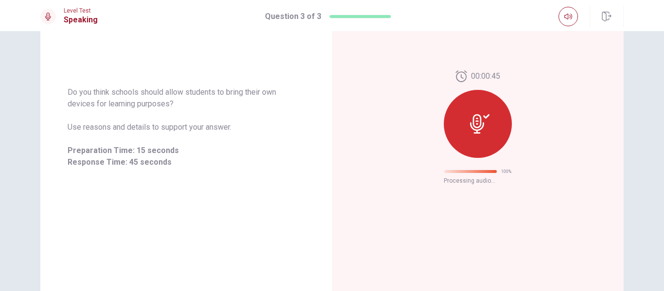
scroll to position [63, 0]
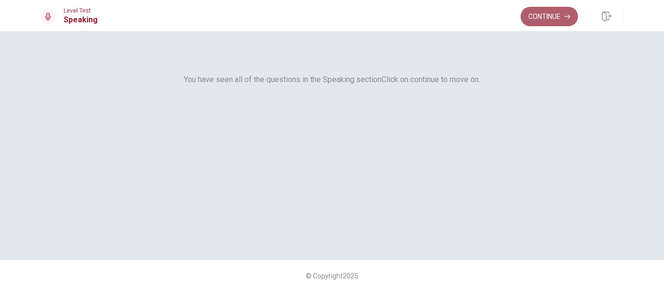
click at [559, 9] on button "Continue" at bounding box center [549, 16] width 57 height 19
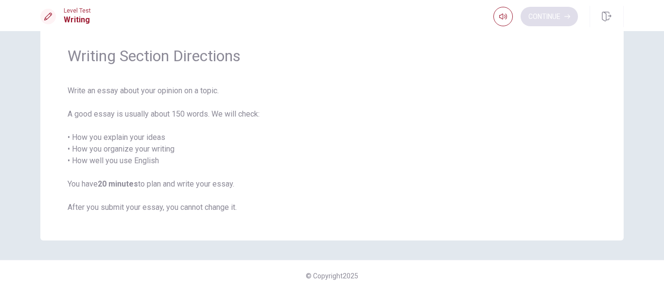
scroll to position [32, 0]
click at [546, 8] on button "Continue" at bounding box center [549, 16] width 57 height 19
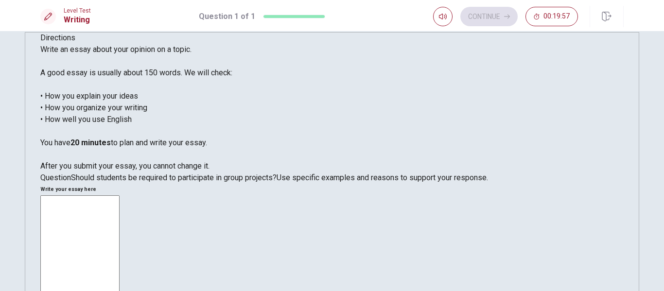
scroll to position [0, 0]
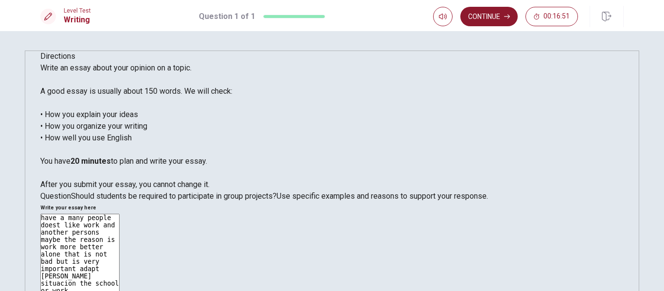
type textarea "have a many people doest like work and another persons maybe the reason is work…"
click at [511, 18] on button "Continue" at bounding box center [489, 16] width 57 height 19
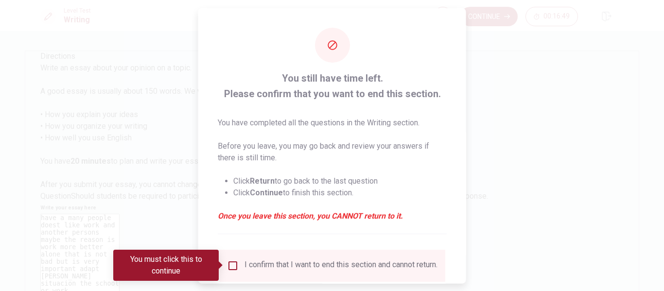
click at [356, 271] on div "I confirm that I want to end this section and cannot return." at bounding box center [341, 266] width 193 height 12
click at [354, 264] on div "I confirm that I want to end this section and cannot return." at bounding box center [341, 266] width 193 height 12
click at [232, 269] on input "You must click this to continue" at bounding box center [233, 266] width 12 height 12
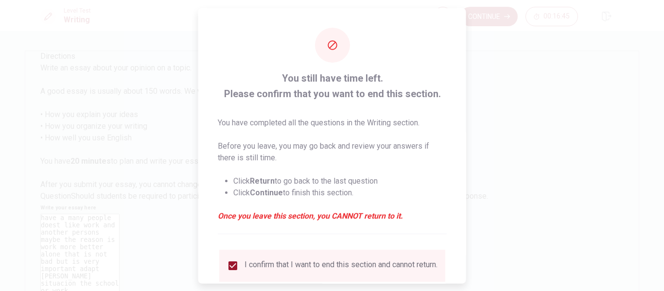
click at [468, 255] on div at bounding box center [332, 145] width 664 height 291
drag, startPoint x: 468, startPoint y: 255, endPoint x: 462, endPoint y: 251, distance: 6.3
click at [462, 251] on div "You still have time left. Please confirm that you want to end this section. You…" at bounding box center [332, 145] width 664 height 291
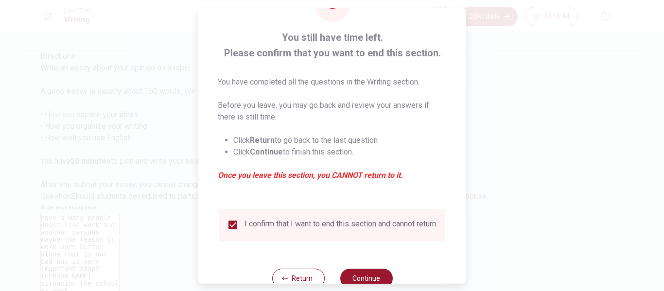
scroll to position [71, 0]
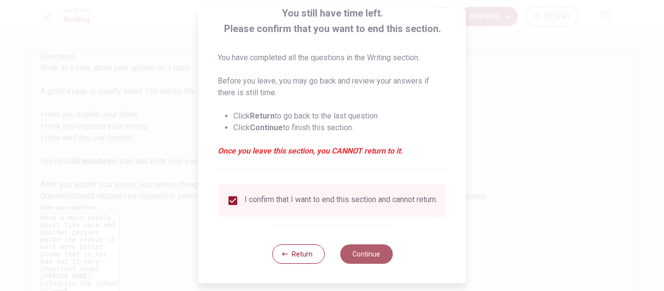
click at [349, 257] on button "Continue" at bounding box center [366, 254] width 53 height 19
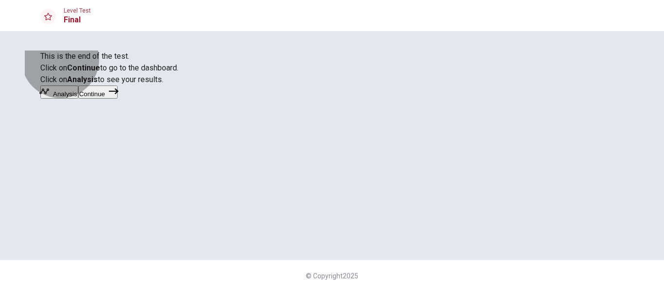
click at [118, 99] on button "Continue" at bounding box center [97, 92] width 39 height 13
